Goal: Find specific page/section: Find specific page/section

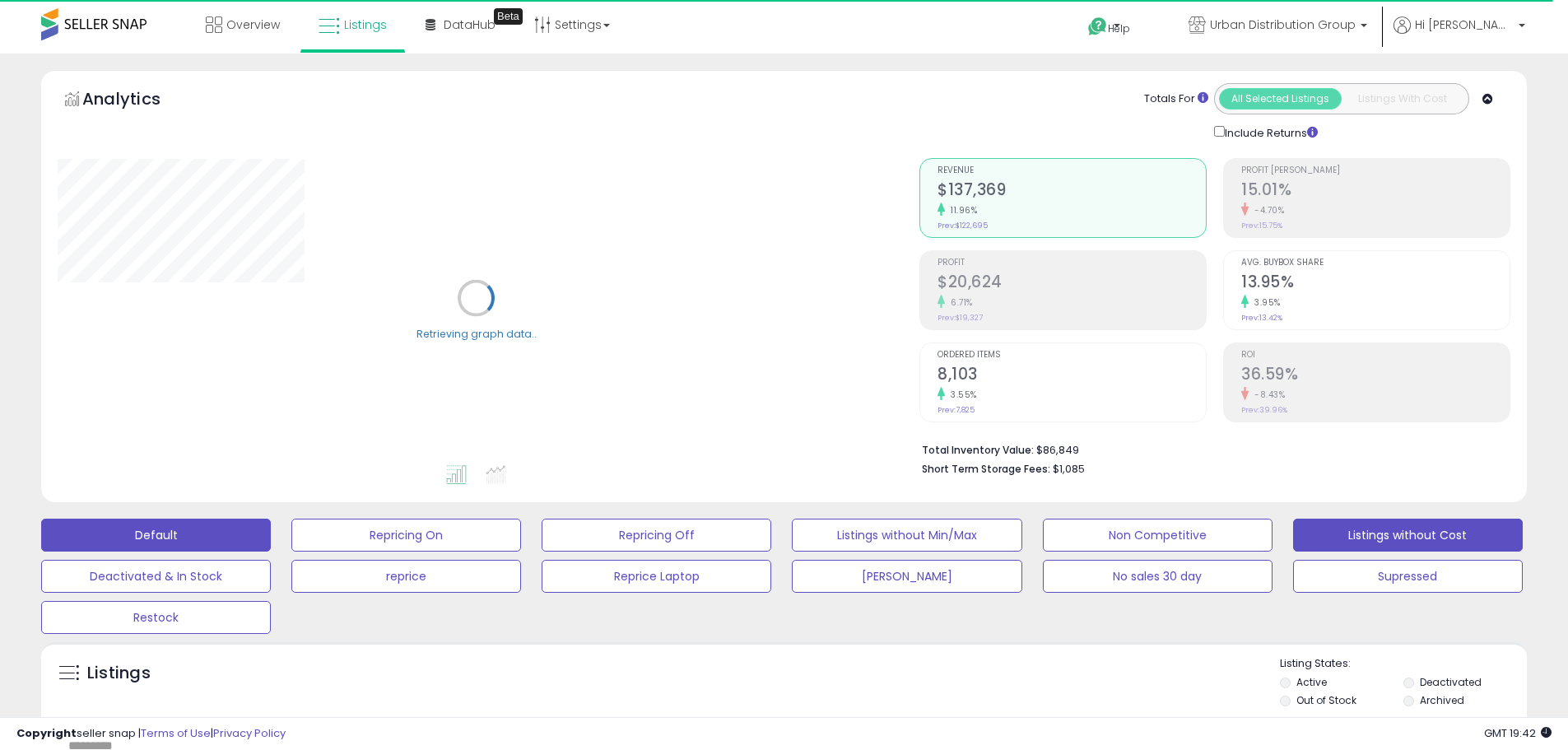
click at [1347, 532] on button "Listings without Cost" at bounding box center [1408, 535] width 230 height 33
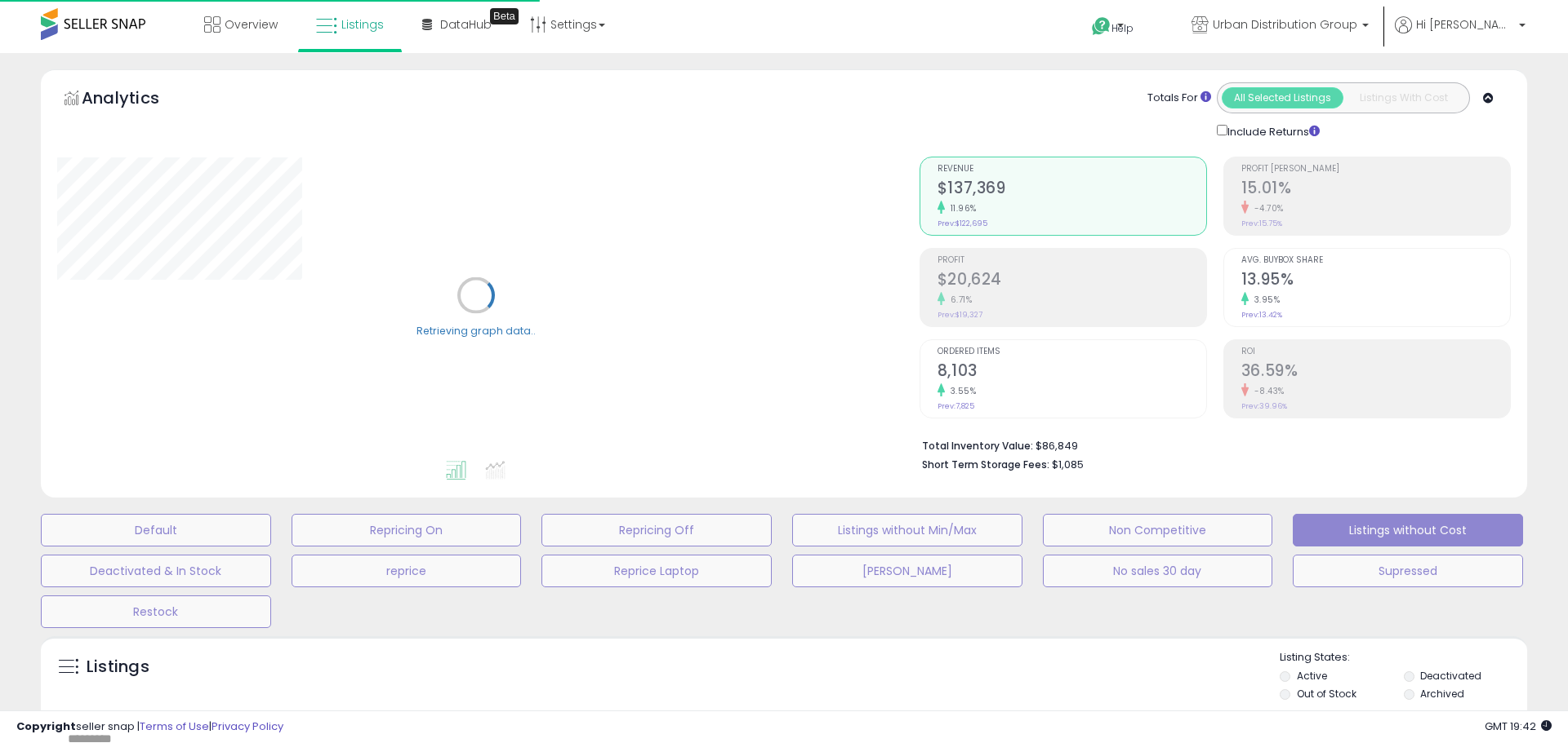
select select "**"
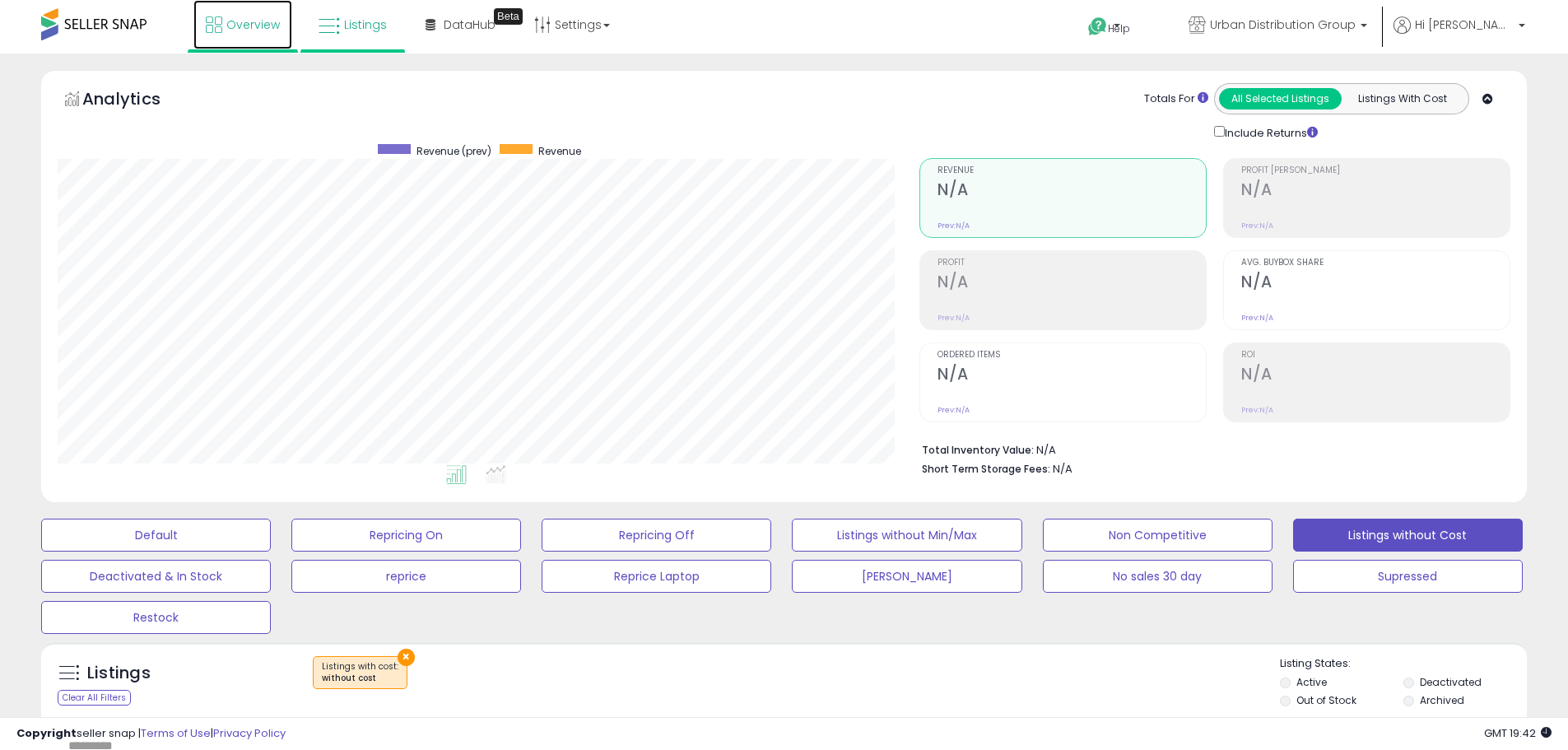
click at [221, 30] on icon at bounding box center [214, 24] width 16 height 16
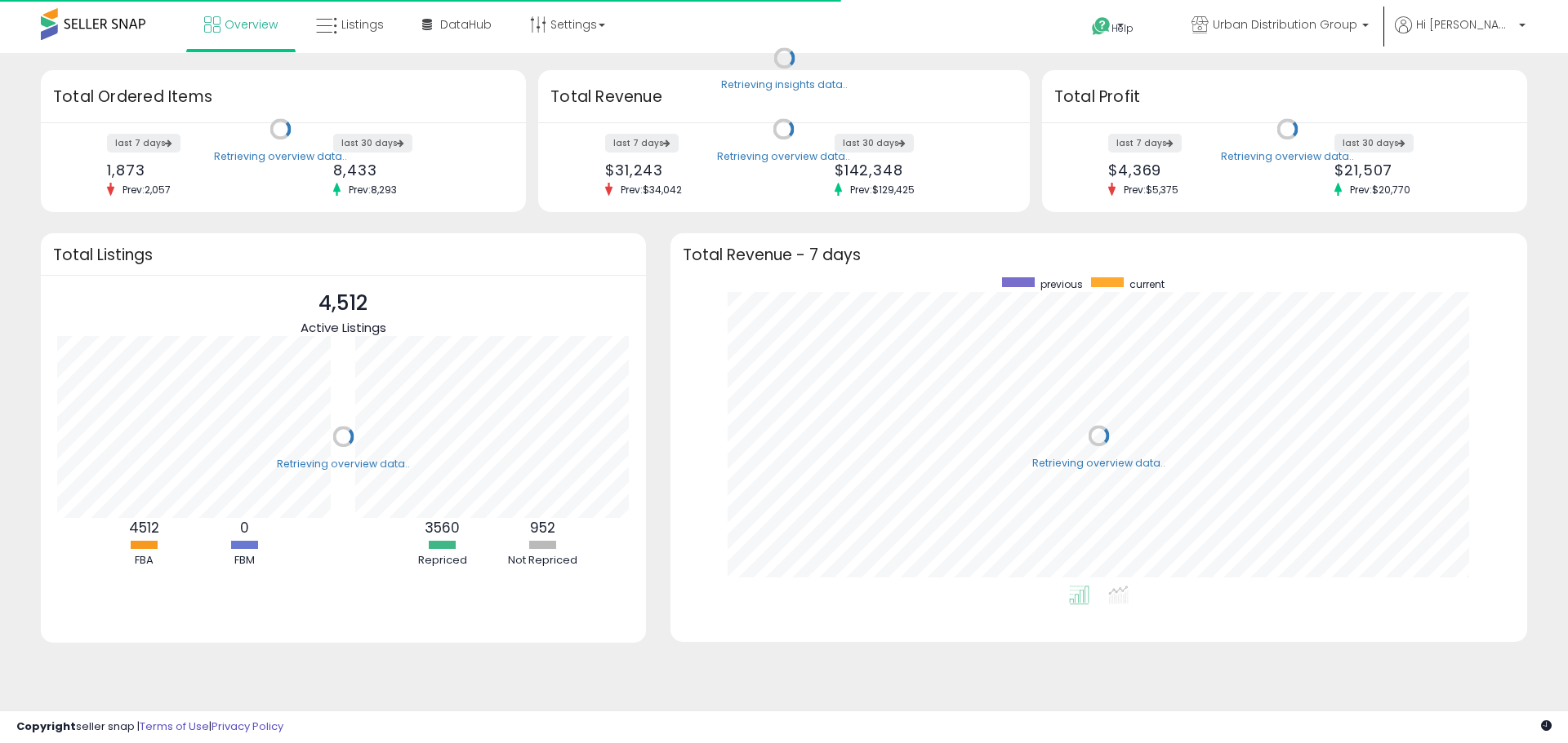
scroll to position [308, 824]
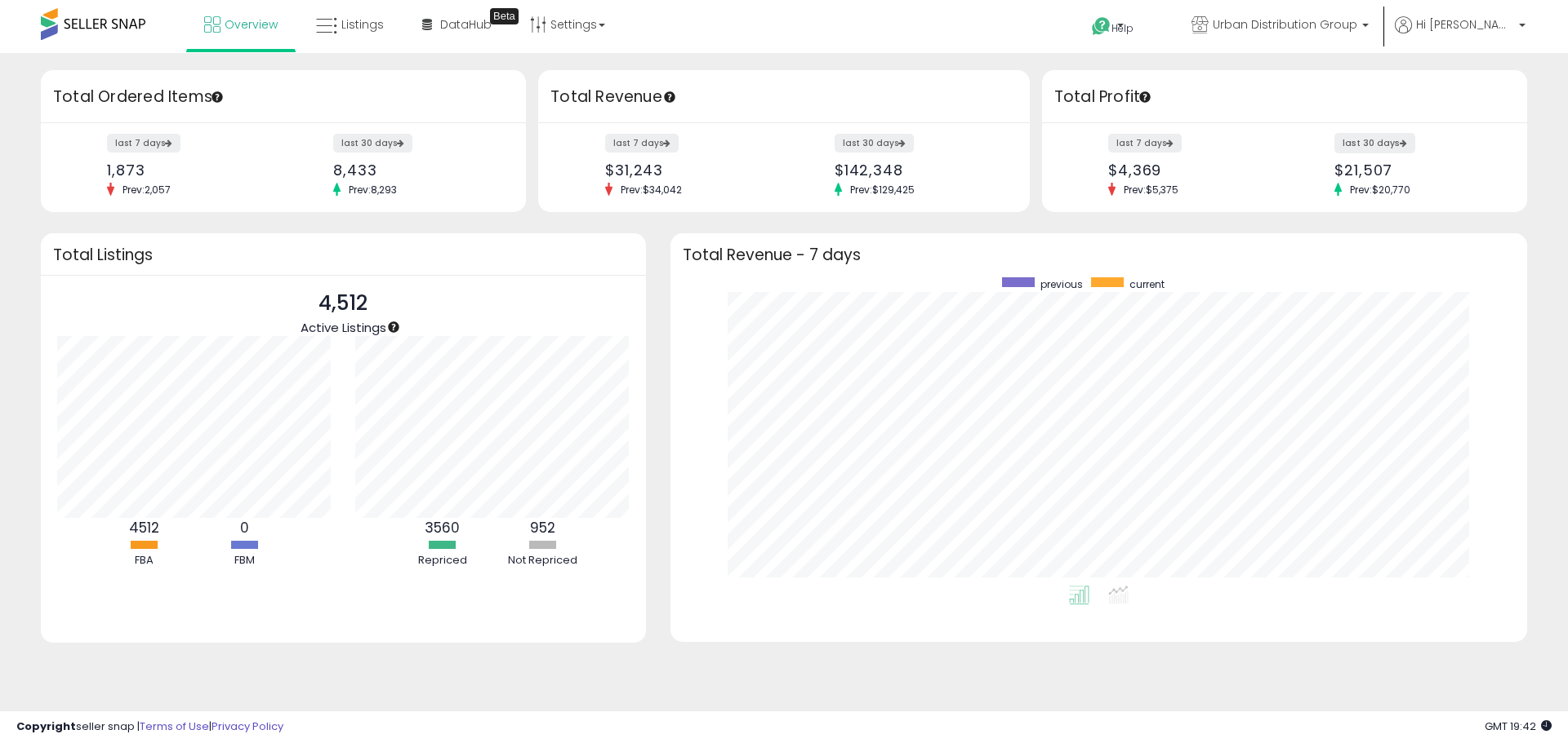
drag, startPoint x: 1407, startPoint y: 133, endPoint x: 1399, endPoint y: 139, distance: 10.0
click at [1405, 133] on label "last 30 days" at bounding box center [1375, 144] width 81 height 20
